Goal: Contribute content: Add original content to the website for others to see

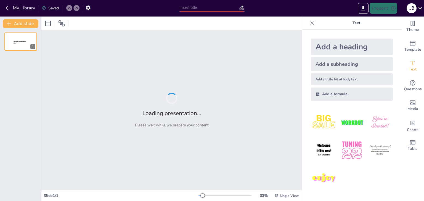
type input "Imported PRESENTACION DE 3.pptx"
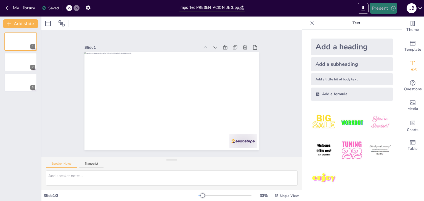
click at [383, 9] on button "Present" at bounding box center [383, 8] width 28 height 11
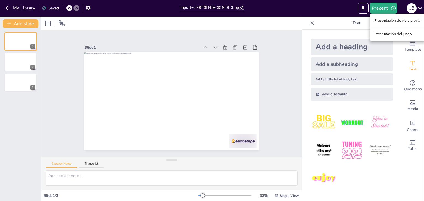
click at [39, 116] on div at bounding box center [212, 100] width 424 height 201
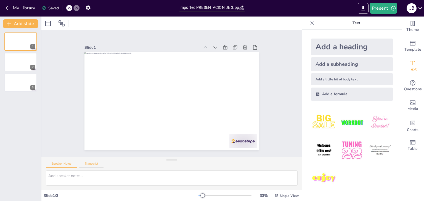
click at [92, 167] on button "Transcript" at bounding box center [91, 165] width 25 height 6
click at [64, 164] on button "Speaker Notes" at bounding box center [61, 165] width 31 height 6
click at [280, 197] on span "Single View" at bounding box center [288, 196] width 19 height 4
click at [275, 107] on div "Slide 1 Slide 2 Slide 3" at bounding box center [171, 93] width 287 height 201
click at [362, 7] on icon "Export to PowerPoint" at bounding box center [363, 9] width 6 height 6
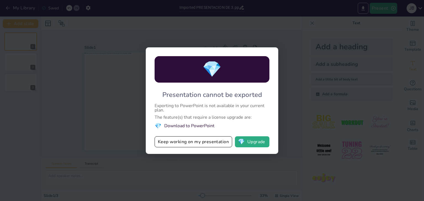
click at [188, 28] on div "💎 Presentation cannot be exported Exporting to PowerPoint is not available in y…" at bounding box center [212, 100] width 424 height 201
click at [201, 143] on button "Keep working on my presentation" at bounding box center [193, 142] width 78 height 11
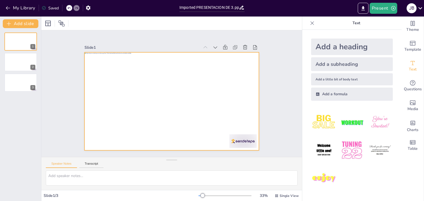
click at [108, 119] on div at bounding box center [169, 101] width 191 height 132
click at [10, 7] on icon "button" at bounding box center [8, 8] width 6 height 6
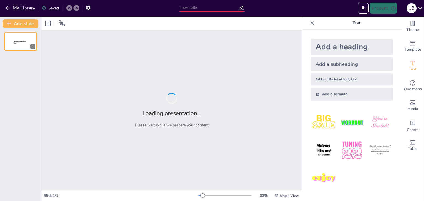
type input "Obstáculos en el Proceso de Ventas: Estrategias para Superarlos"
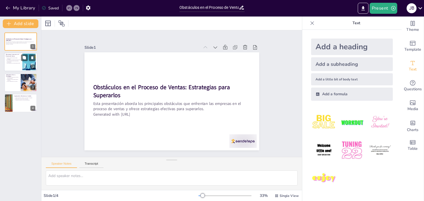
click at [12, 66] on div at bounding box center [20, 62] width 33 height 19
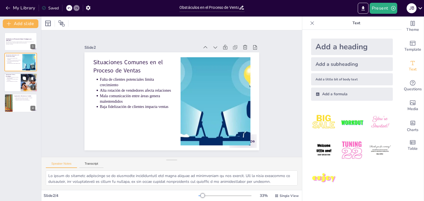
click at [14, 84] on div at bounding box center [20, 82] width 33 height 19
type textarea "Los indicadores clave son [SECURITY_DATA] para medir el rendimiento en ventas. …"
